Goal: Download file/media

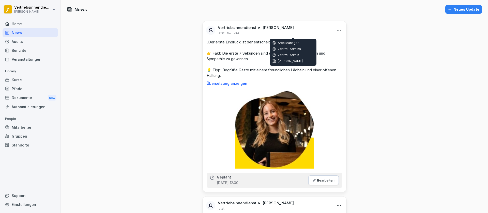
scroll to position [4570, 0]
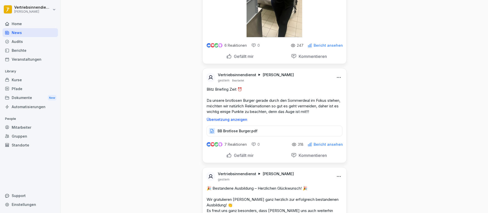
scroll to position [2844, 0]
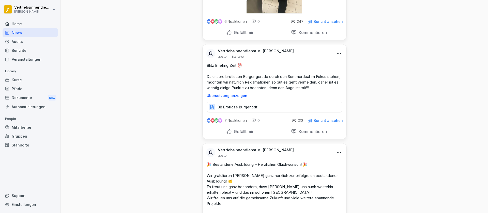
click at [242, 110] on div "BB Brotlose Burger.pdf" at bounding box center [275, 107] width 136 height 11
